Goal: Obtain resource: Download file/media

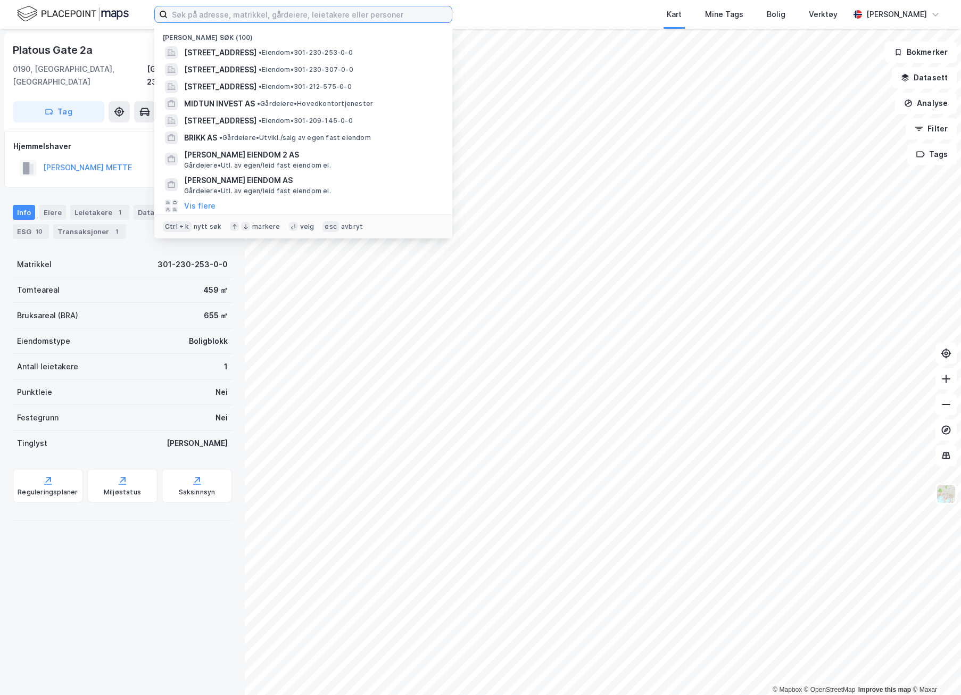
click at [208, 20] on input at bounding box center [310, 14] width 284 height 16
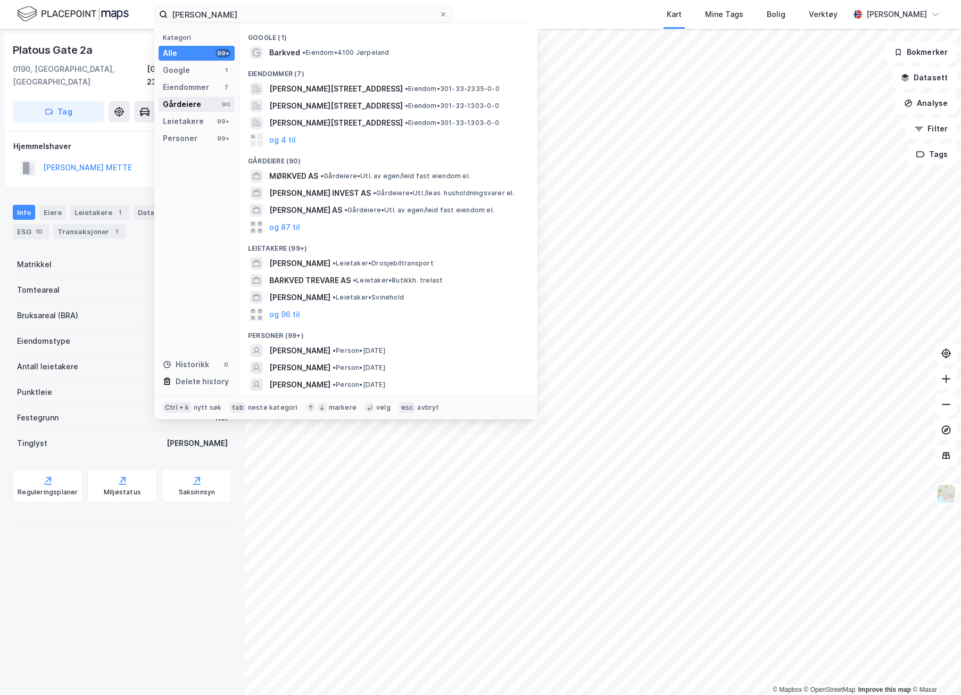
click at [196, 105] on div "Gårdeiere" at bounding box center [182, 104] width 38 height 13
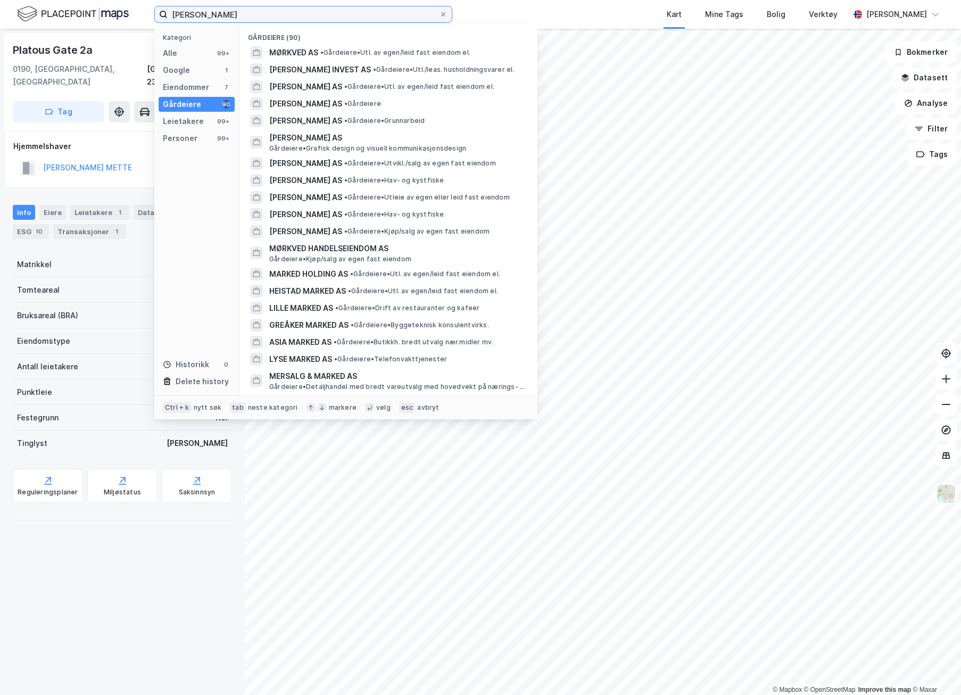
click at [216, 13] on input "[PERSON_NAME]" at bounding box center [303, 14] width 271 height 16
paste input "[PERSON_NAME] og Henriks Holdingselskap AS"
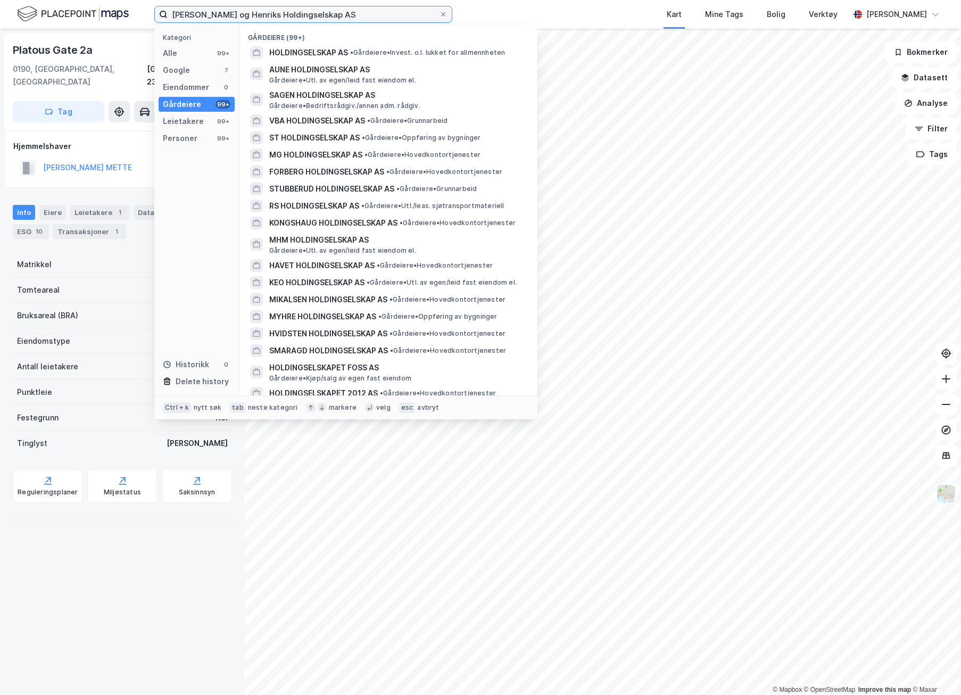
click at [281, 13] on input "[PERSON_NAME] og Henriks Holdingselskap AS" at bounding box center [303, 14] width 271 height 16
paste input "Mætti"
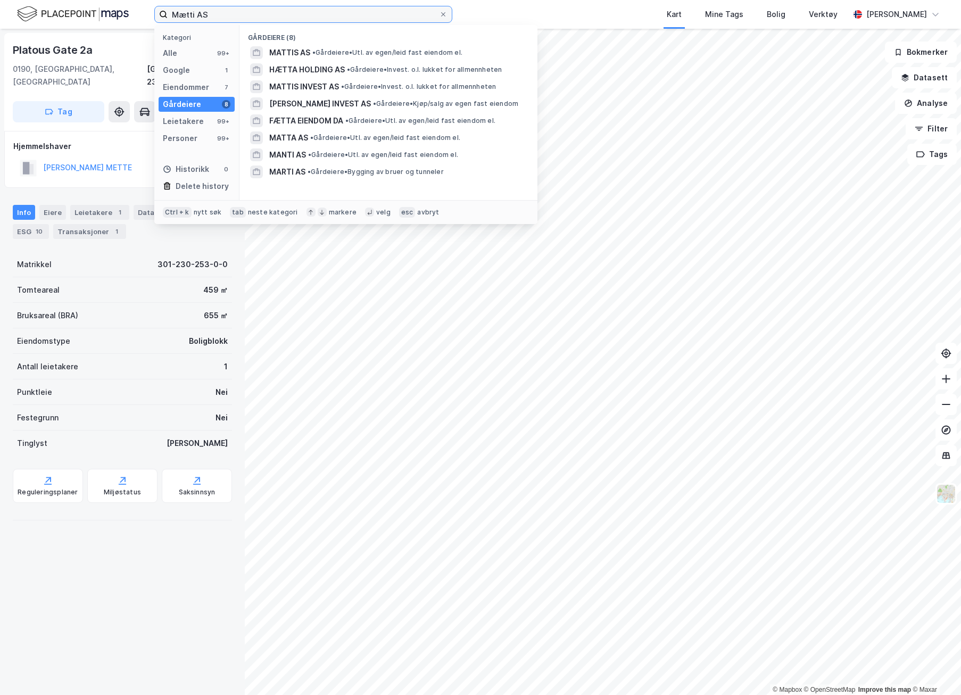
click at [201, 17] on input "Mætti AS" at bounding box center [303, 14] width 271 height 16
paste input "Elverum Driftstjenester"
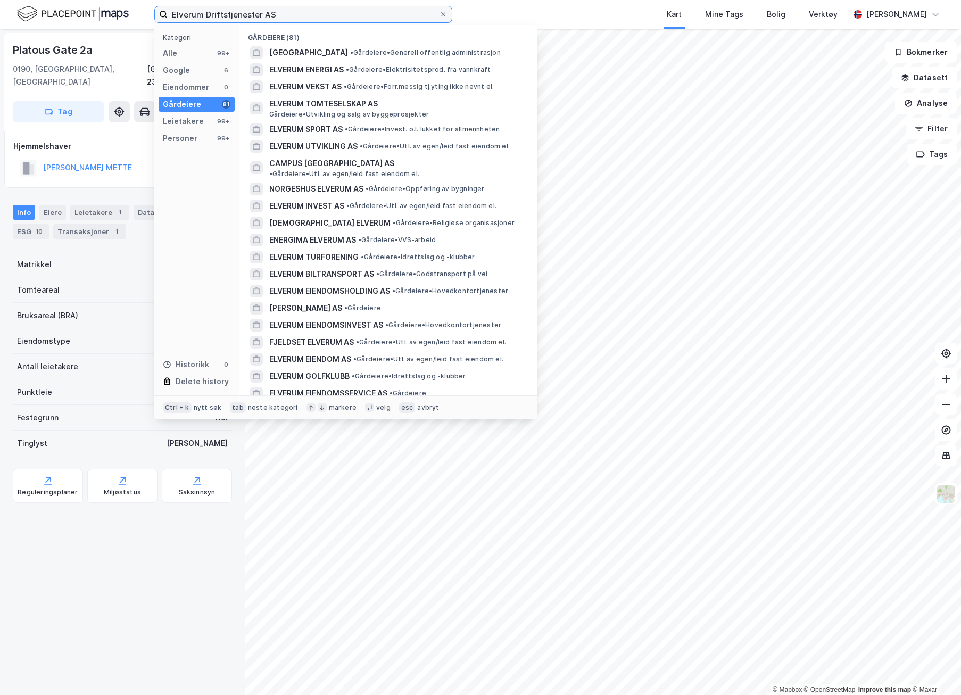
drag, startPoint x: 295, startPoint y: 11, endPoint x: 106, endPoint y: 11, distance: 188.4
click at [106, 11] on div "Elverum Driftstjenester AS Kategori Alle 99+ Google 6 Eiendommer 0 Gårdeiere 81…" at bounding box center [480, 14] width 961 height 29
paste input "Generalgården"
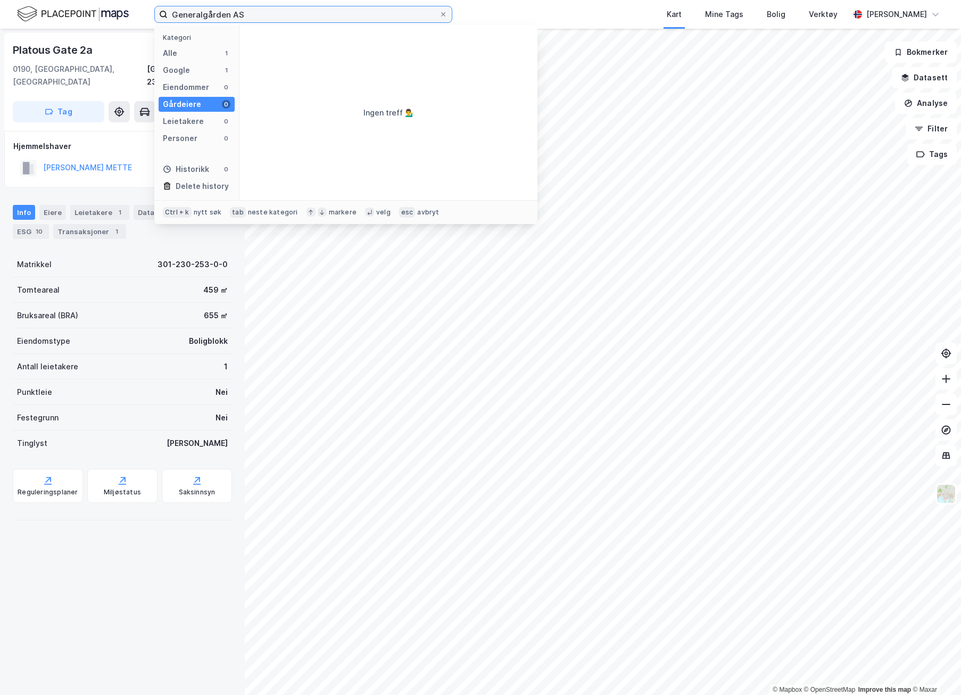
type input "Generalgården AS"
drag, startPoint x: 248, startPoint y: 7, endPoint x: 122, endPoint y: 9, distance: 126.2
click at [122, 9] on div "Generalgården AS Kategori Alle 1 Google 1 Eiendommer 0 Gårdeiere 0 Leietakere 0…" at bounding box center [480, 14] width 961 height 29
click at [248, 18] on input "Generalgården AS" at bounding box center [303, 14] width 271 height 16
click at [250, 16] on input "Generalgården AS" at bounding box center [303, 14] width 271 height 16
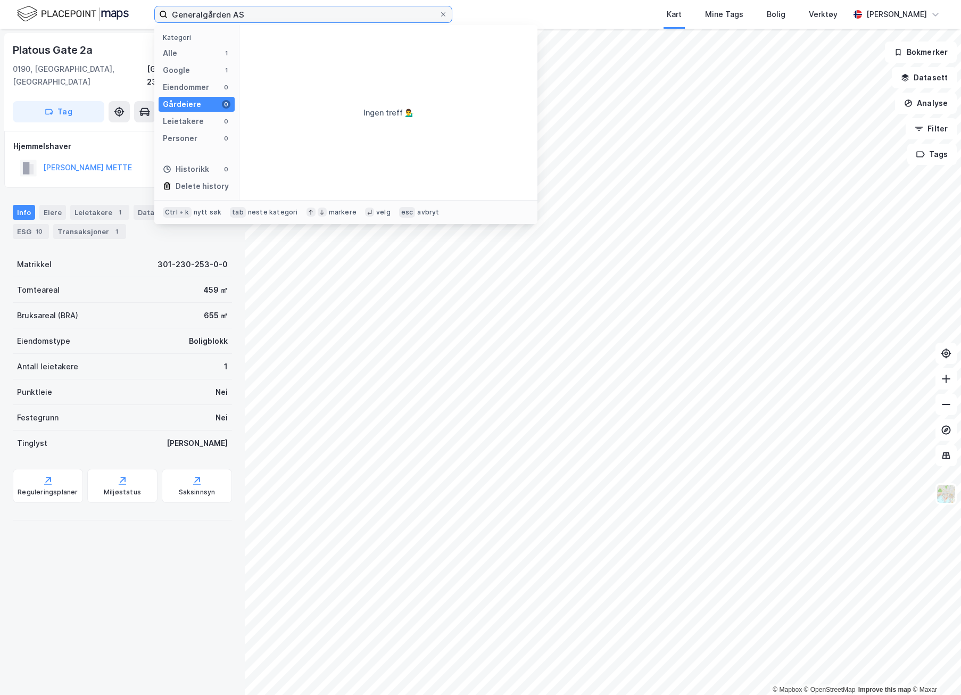
click at [250, 16] on input "Generalgården AS" at bounding box center [303, 14] width 271 height 16
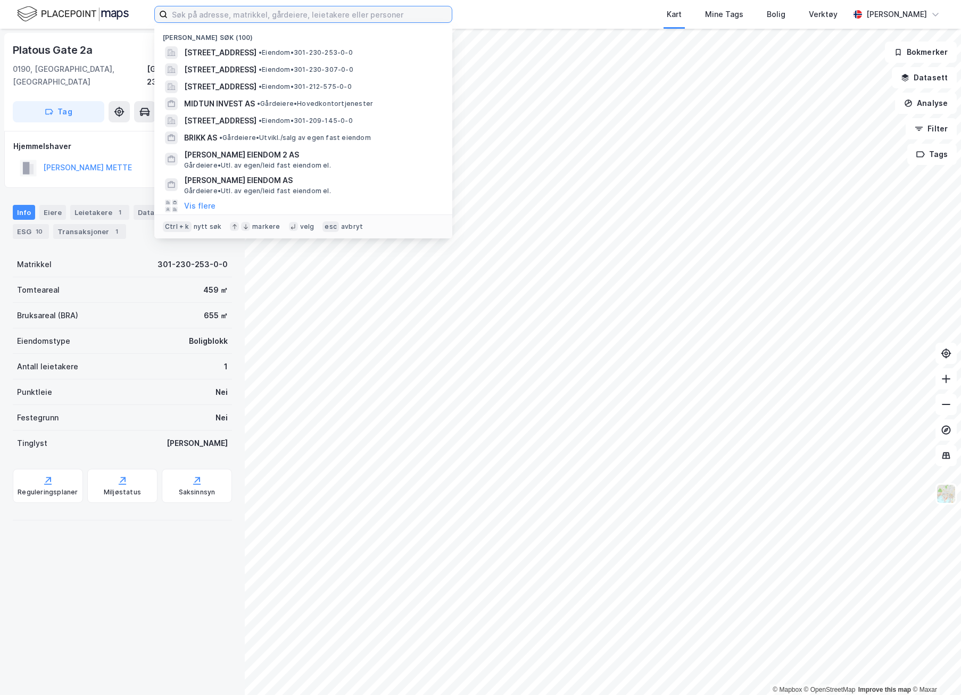
click at [188, 11] on input at bounding box center [310, 14] width 284 height 16
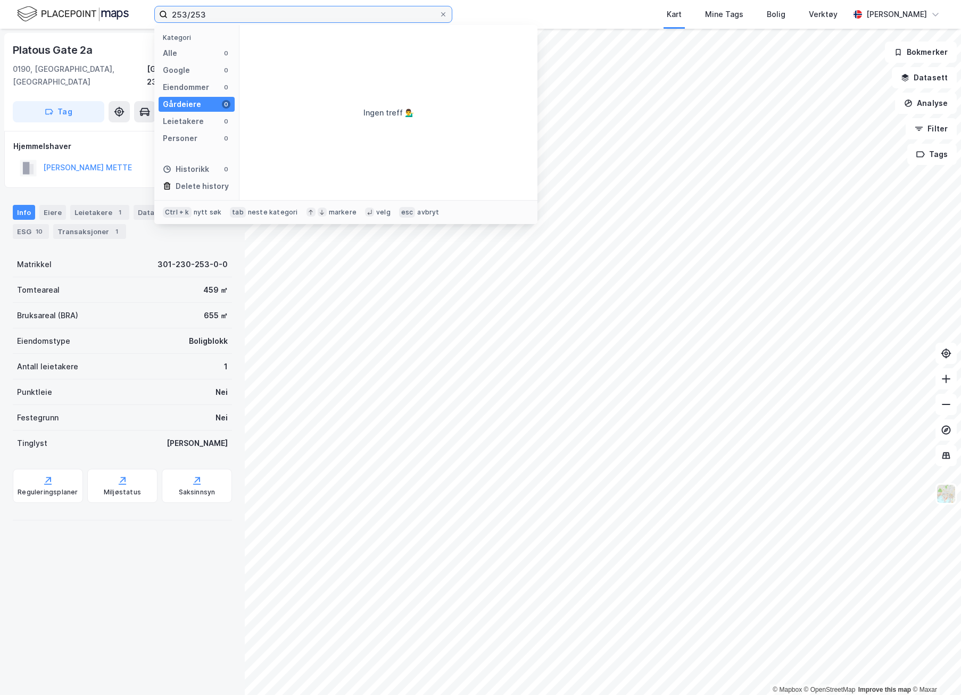
drag, startPoint x: 214, startPoint y: 18, endPoint x: 153, endPoint y: 11, distance: 61.1
click at [153, 11] on div "253/253 Kategori Alle 0 Google 0 Eiendommer 0 Gårdeiere 0 Leietakere 0 Personer…" at bounding box center [480, 14] width 961 height 29
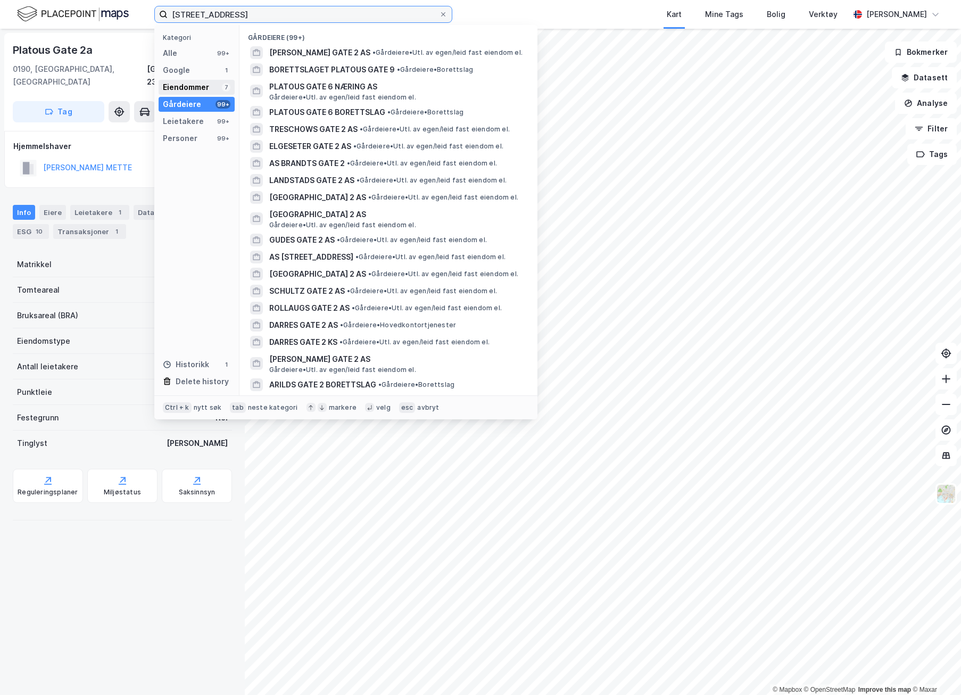
type input "[STREET_ADDRESS]"
click at [204, 93] on div "Eiendommer" at bounding box center [186, 87] width 46 height 13
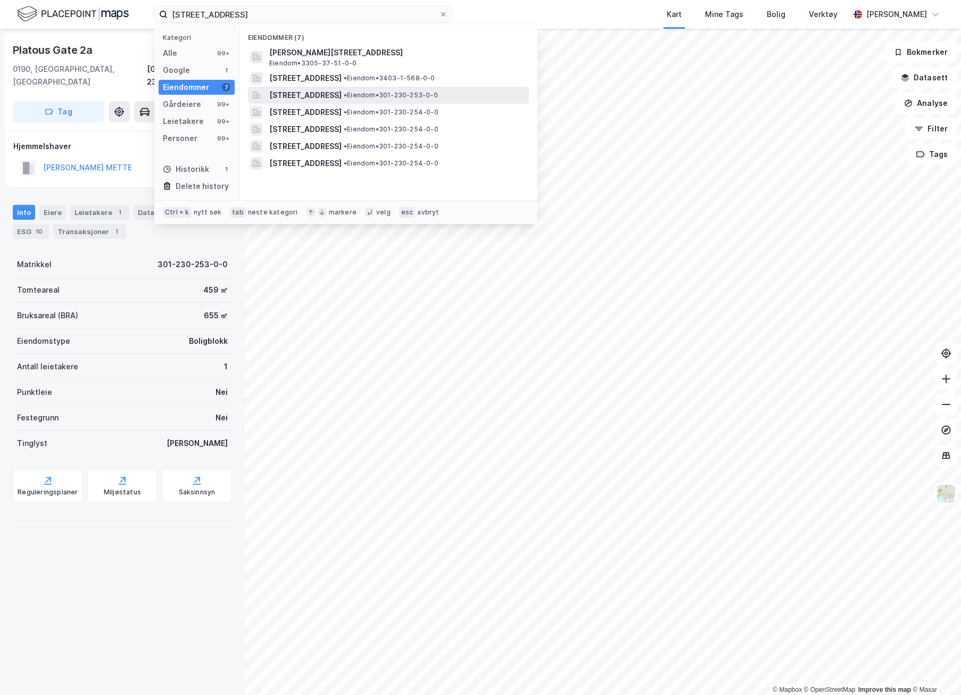
click at [337, 96] on span "[STREET_ADDRESS]" at bounding box center [305, 95] width 72 height 13
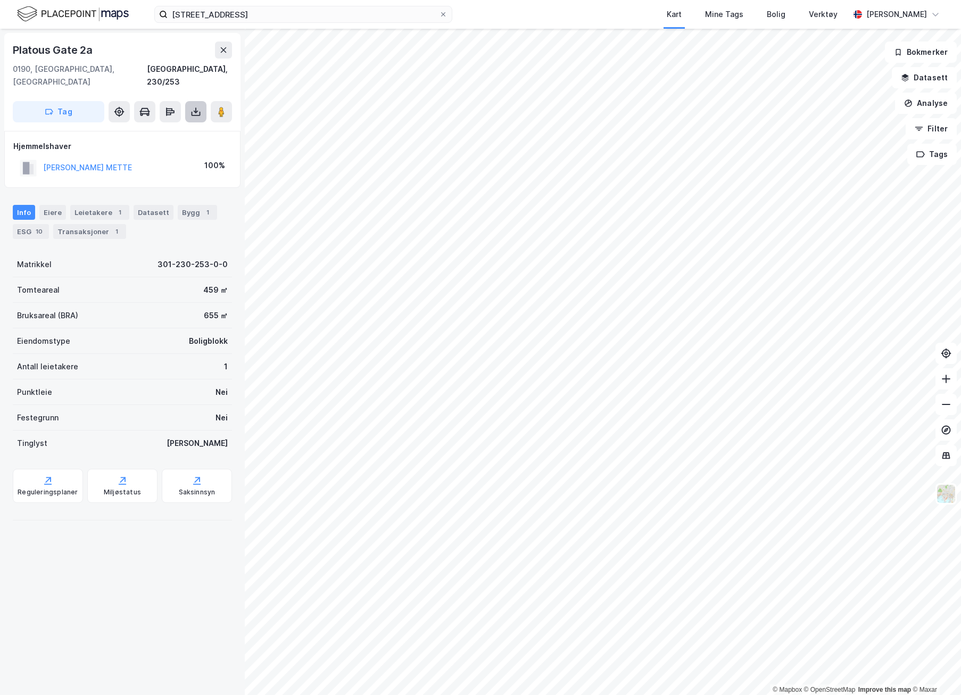
click at [198, 106] on icon at bounding box center [196, 111] width 11 height 11
click at [178, 125] on div "Last ned grunnbok" at bounding box center [149, 133] width 113 height 17
click at [141, 58] on div "Platous Gate 2a" at bounding box center [122, 50] width 219 height 17
click at [63, 15] on img at bounding box center [73, 14] width 112 height 19
